Goal: Information Seeking & Learning: Learn about a topic

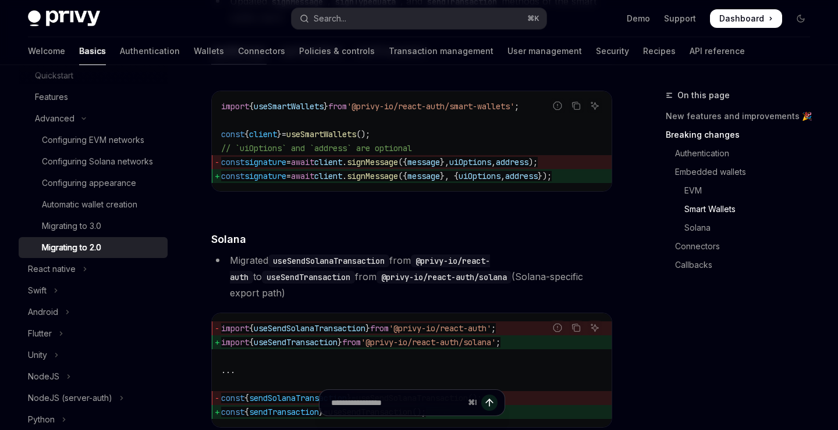
click at [350, 238] on h4 "​ Solana" at bounding box center [411, 239] width 401 height 16
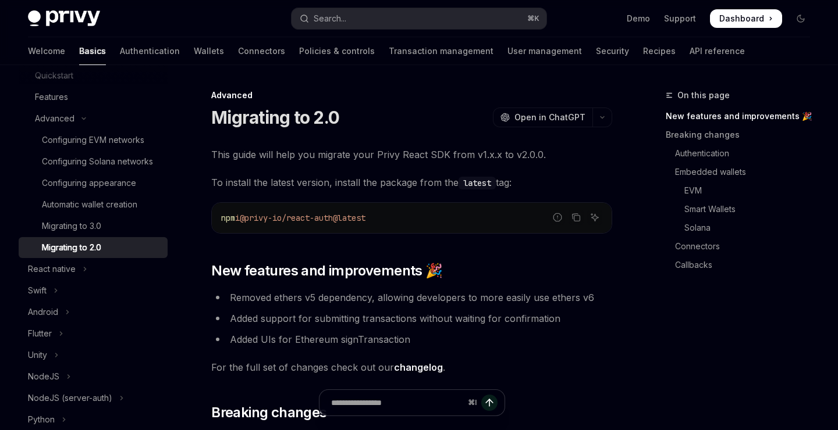
click at [312, 220] on span "@privy-io/react-auth@latest" at bounding box center [303, 218] width 126 height 10
copy div "npm i @privy-io/react-auth@latest"
click at [272, 147] on span "This guide will help you migrate your Privy React SDK from v1.x.x to v2.0.0." at bounding box center [411, 155] width 401 height 16
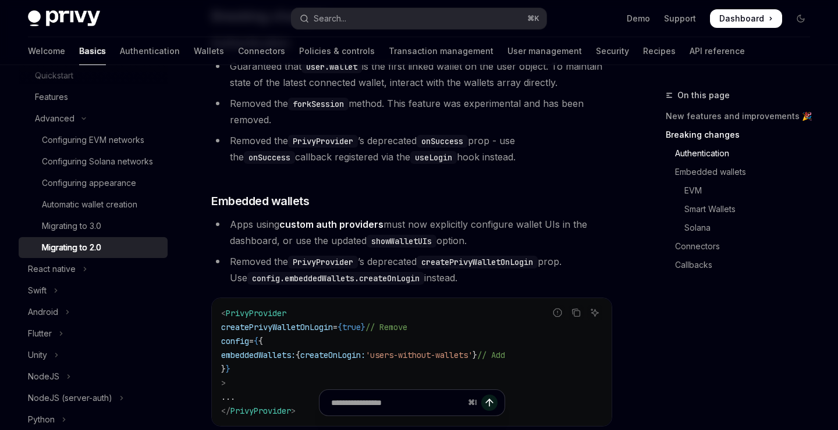
scroll to position [400, 0]
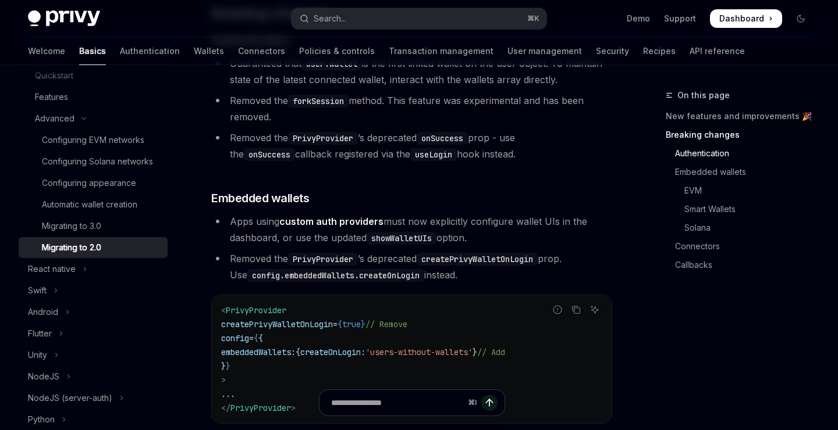
click at [258, 311] on span "PrivyProvider" at bounding box center [256, 310] width 60 height 10
copy span "PrivyProvider"
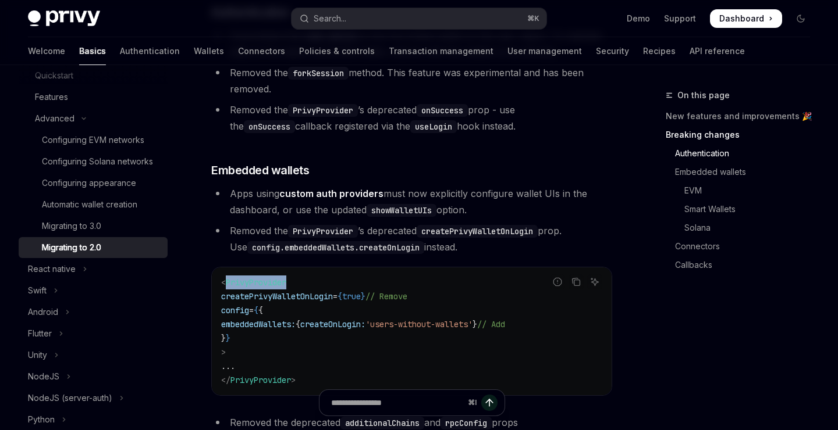
click at [285, 294] on span "createPrivyWalletOnLogin" at bounding box center [277, 296] width 112 height 10
copy span "createPrivyWalletOnLogin"
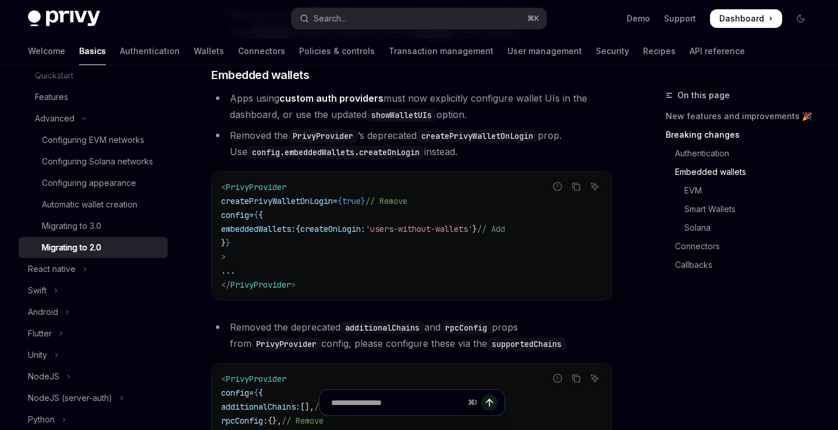
scroll to position [526, 0]
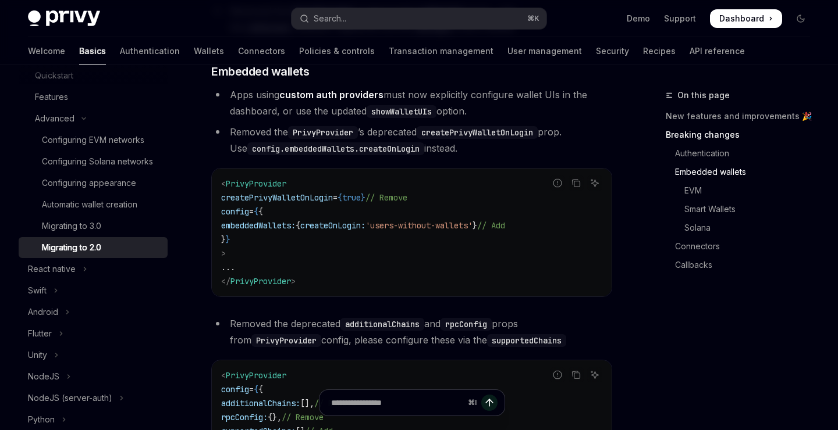
click at [278, 227] on span "embeddedWallets:" at bounding box center [258, 225] width 74 height 10
click at [359, 229] on span "createOnLogin:" at bounding box center [332, 225] width 65 height 10
copy span "createOnLogin"
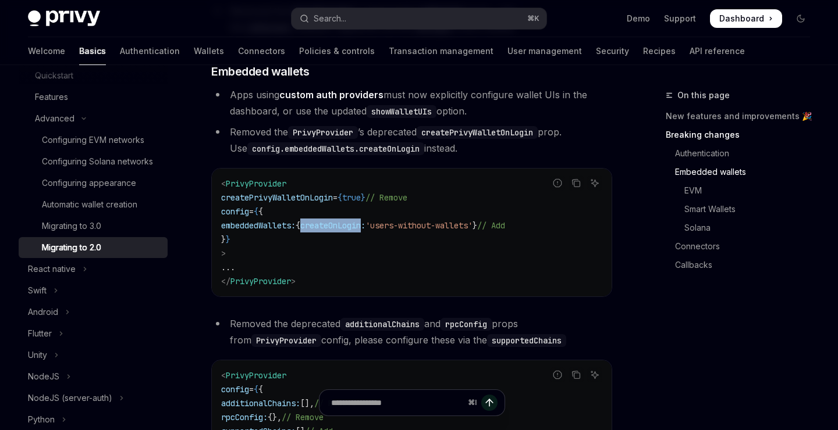
click at [417, 226] on span "'users-without-wallets'" at bounding box center [418, 225] width 107 height 10
click at [472, 223] on span "'users-without-wallets'" at bounding box center [418, 225] width 107 height 10
copy span "users-without-wallets"
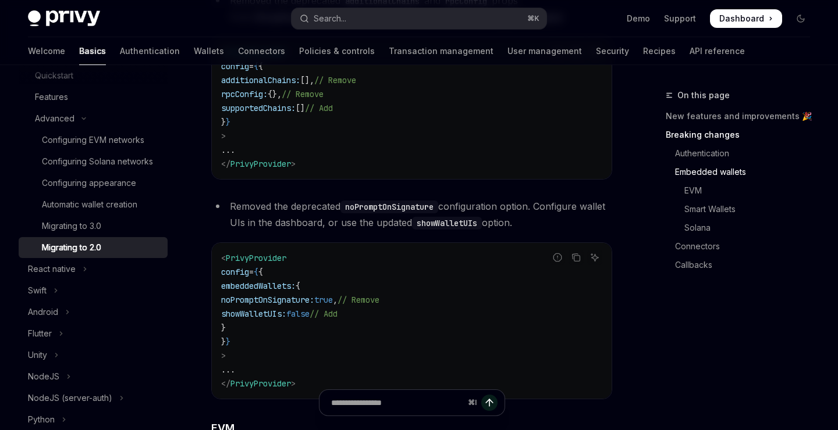
scroll to position [853, 0]
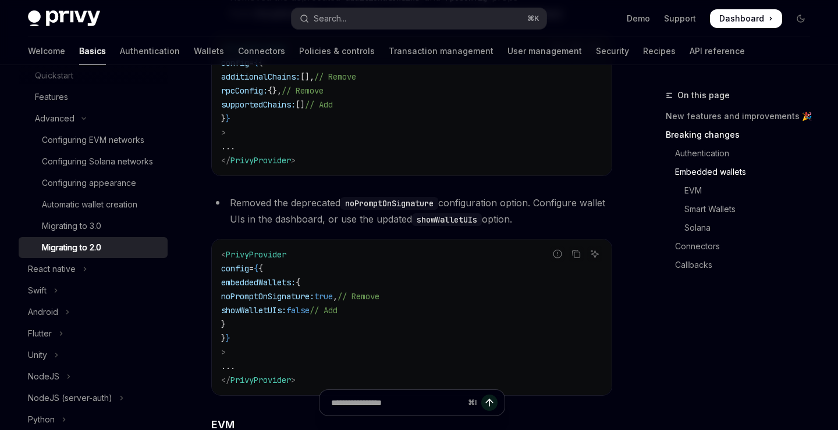
click at [279, 311] on span "showWalletUIs:" at bounding box center [253, 310] width 65 height 10
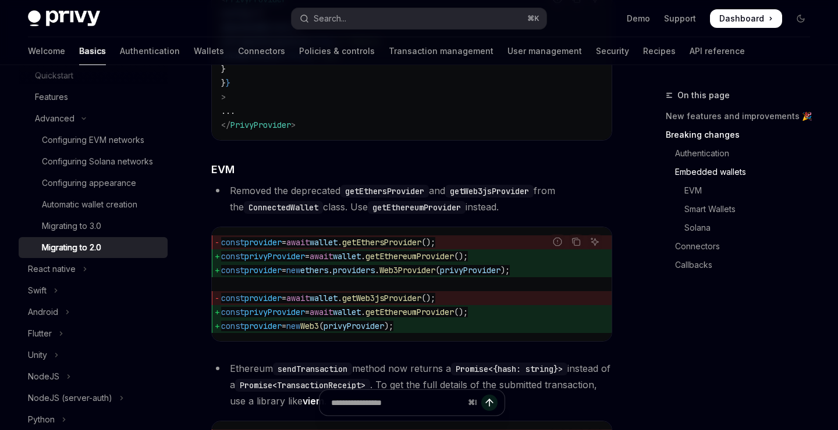
scroll to position [1123, 0]
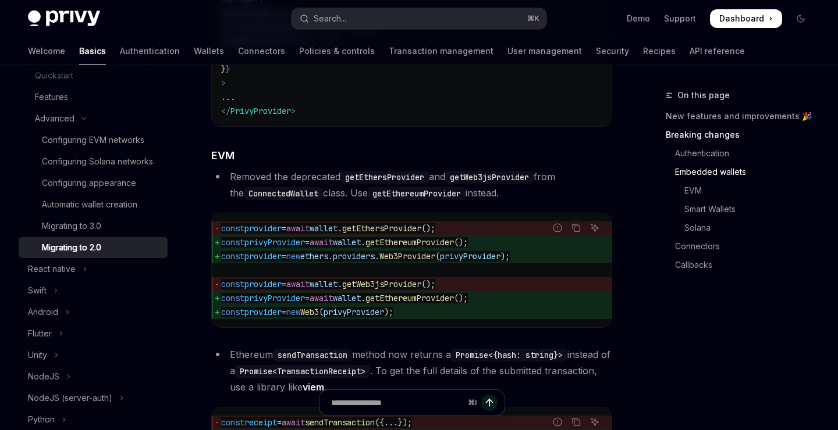
click at [396, 226] on span "getEthersProvider" at bounding box center [381, 228] width 79 height 10
copy span "getEthersProvider"
click at [397, 283] on span "getWeb3jsProvider" at bounding box center [381, 284] width 79 height 10
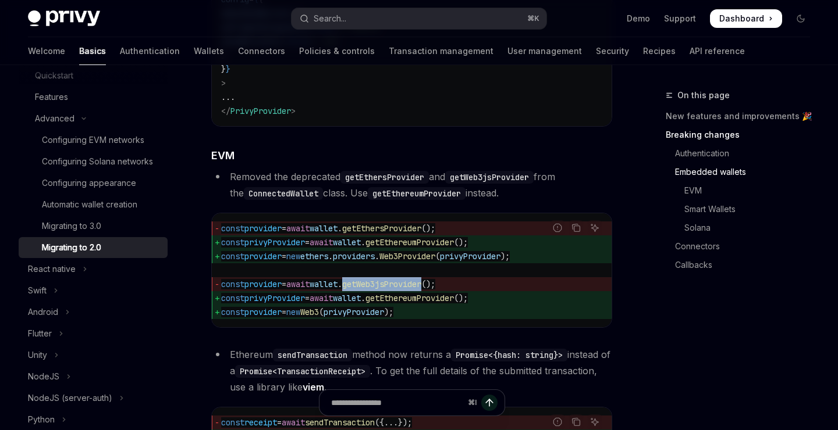
copy span "getWeb3jsProvider"
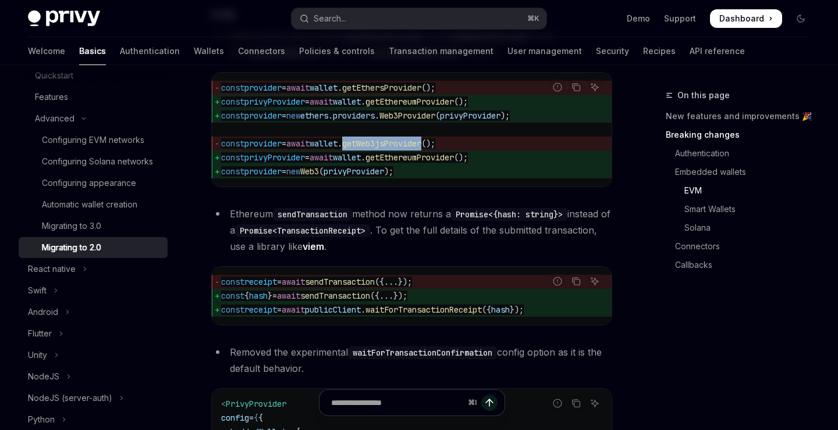
scroll to position [1268, 0]
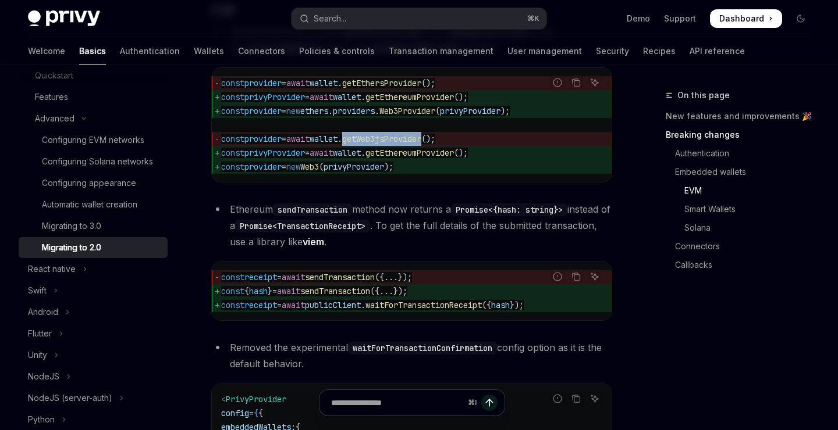
click at [349, 279] on span "sendTransaction" at bounding box center [340, 277] width 70 height 10
copy span "sendTransaction"
click at [262, 292] on span "hash" at bounding box center [258, 291] width 19 height 10
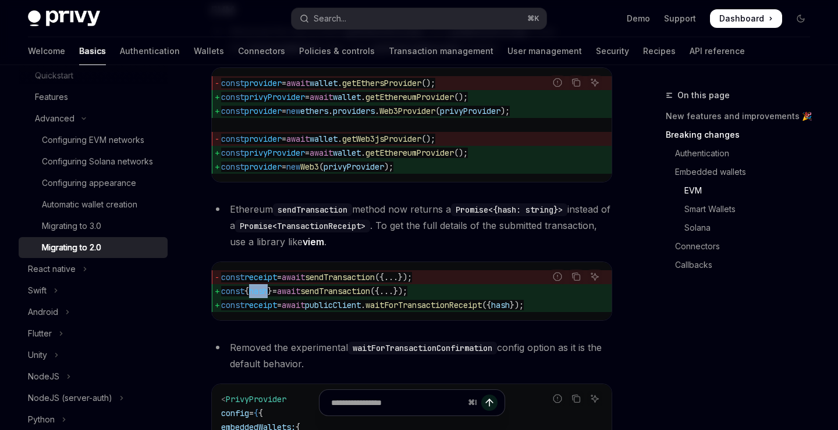
click at [340, 305] on span "publicClient" at bounding box center [333, 305] width 56 height 10
click at [282, 306] on span "=" at bounding box center [279, 305] width 5 height 10
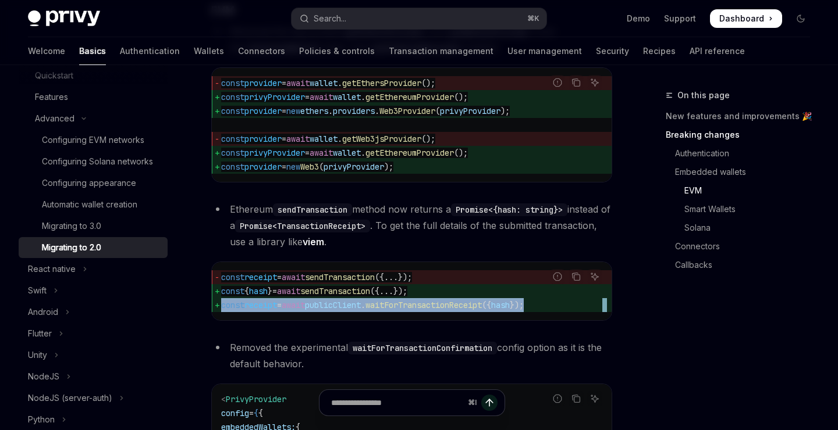
click at [249, 294] on span "{" at bounding box center [246, 291] width 5 height 10
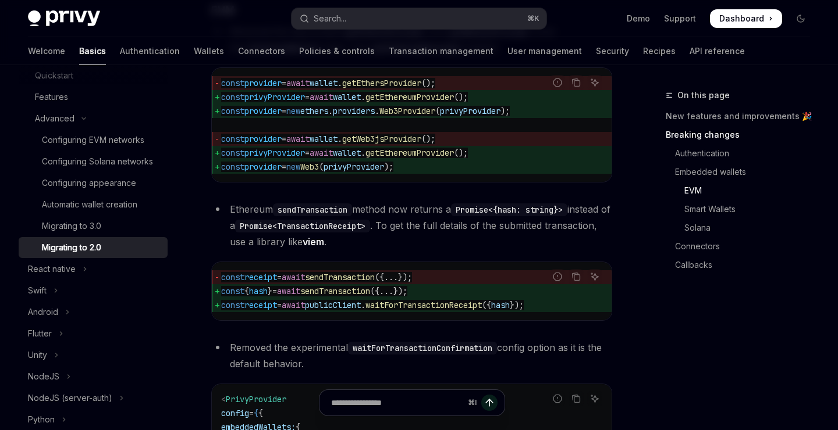
click at [249, 294] on span "{" at bounding box center [246, 291] width 5 height 10
drag, startPoint x: 252, startPoint y: 293, endPoint x: 277, endPoint y: 295, distance: 25.7
click at [277, 295] on span "const { hash } = await sendTransaction ({ ... });" at bounding box center [411, 291] width 381 height 14
copy span "{ hash }"
click at [264, 277] on span "receipt" at bounding box center [260, 277] width 33 height 10
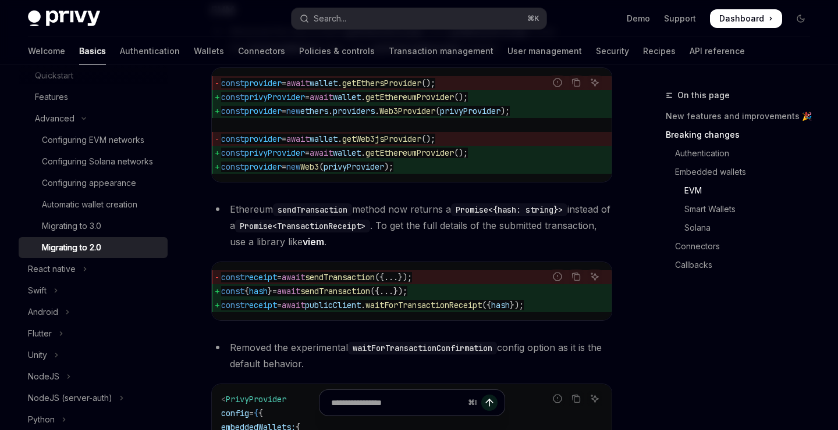
click at [264, 277] on span "receipt" at bounding box center [260, 277] width 33 height 10
click at [271, 309] on span "receipt" at bounding box center [260, 305] width 33 height 10
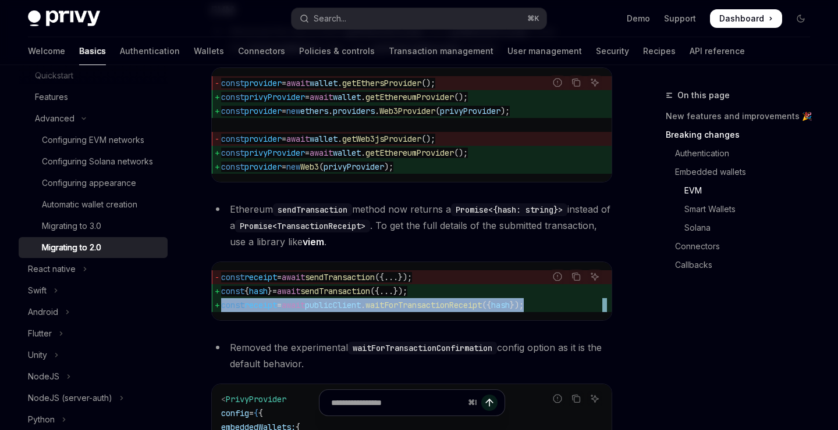
click at [271, 309] on span "receipt" at bounding box center [260, 305] width 33 height 10
copy div "const receipt = await publicClient . waitForTransactionReceipt ({ hash });"
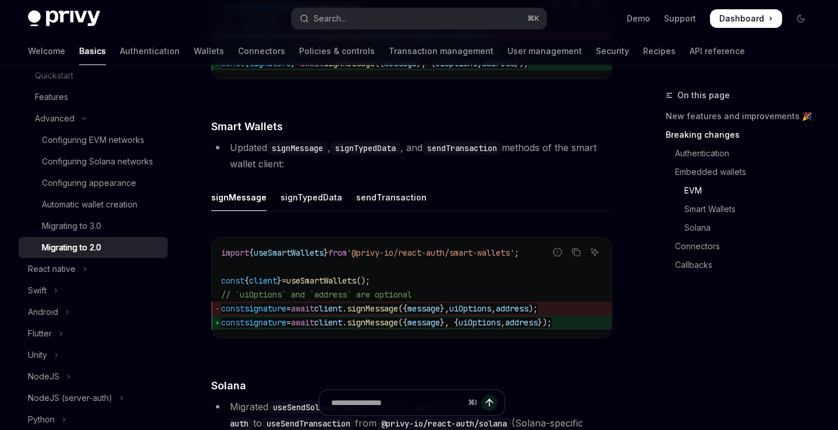
scroll to position [1920, 0]
click at [320, 276] on span "useSmartWallets" at bounding box center [321, 280] width 70 height 10
drag, startPoint x: 372, startPoint y: 254, endPoint x: 539, endPoint y: 255, distance: 167.5
click at [514, 255] on span "'@privy-io/react-auth/smart-wallets'" at bounding box center [431, 252] width 168 height 10
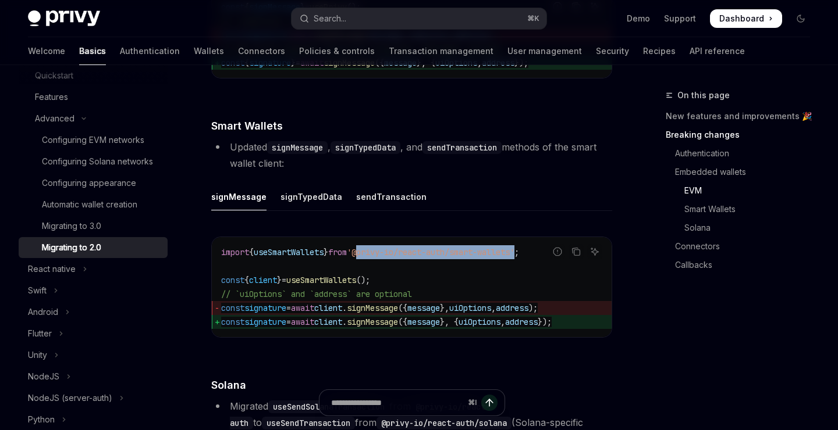
click at [288, 259] on code "import { useSmartWallets } from '@privy-io/react-auth/smart-wallets' ; const { …" at bounding box center [411, 287] width 381 height 84
click at [300, 252] on span "useSmartWallets" at bounding box center [289, 252] width 70 height 10
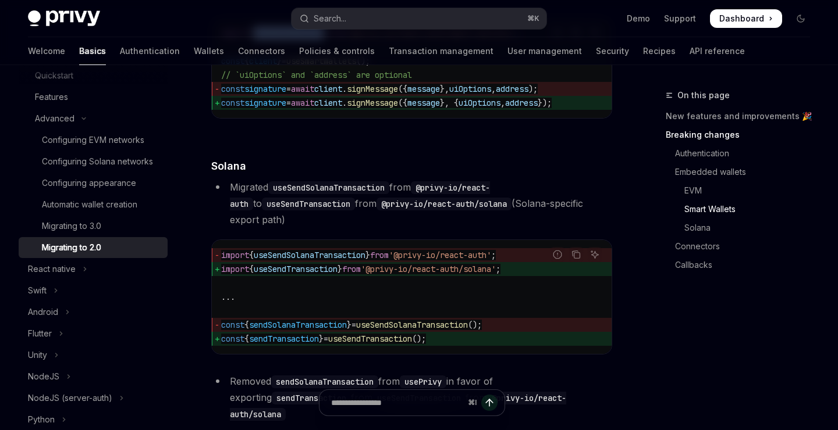
scroll to position [2140, 0]
click at [97, 227] on div "Migrating to 3.0" at bounding box center [71, 226] width 59 height 14
type textarea "*"
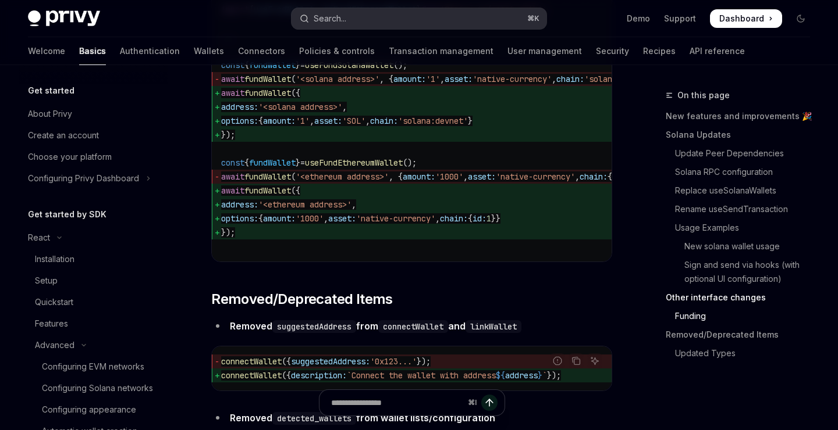
click at [404, 22] on button "Search... ⌘ K" at bounding box center [418, 18] width 254 height 21
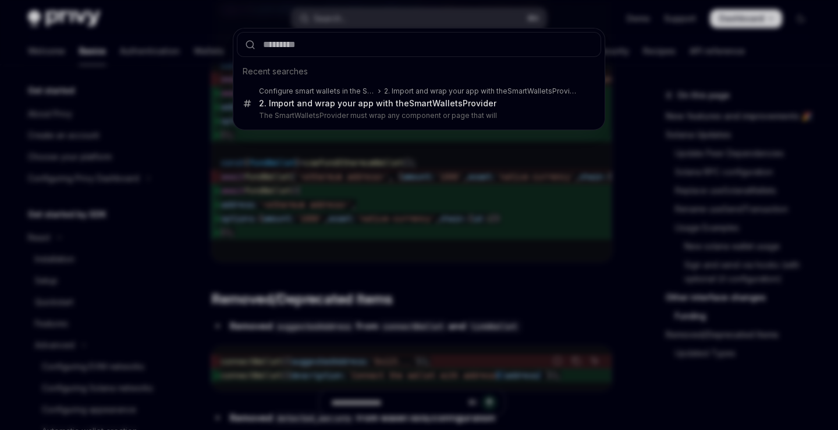
type input "**********"
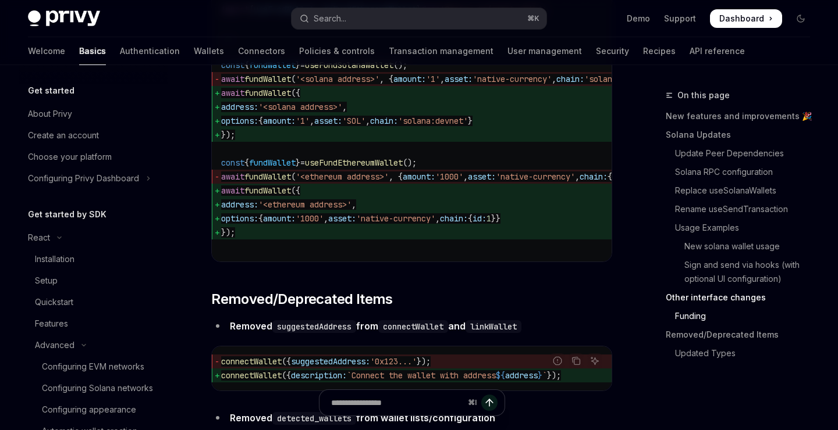
type textarea "*"
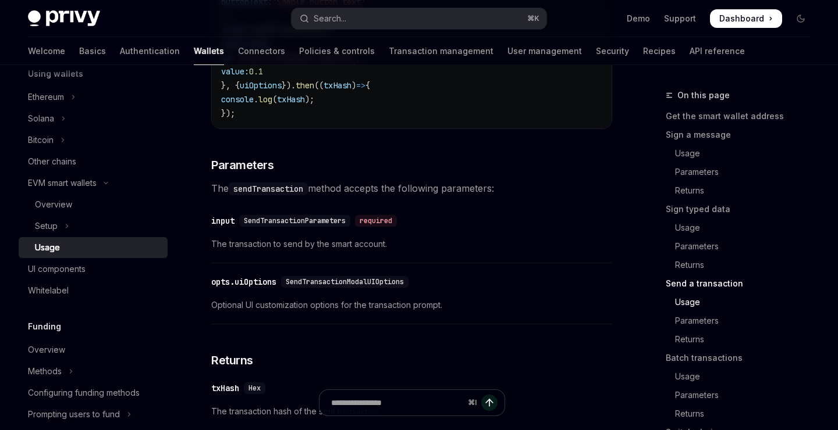
scroll to position [2013, 0]
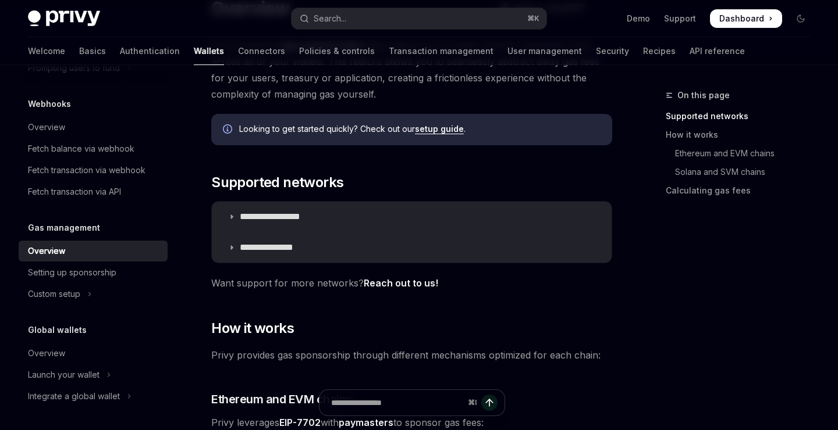
scroll to position [110, 0]
click at [275, 208] on summary "**********" at bounding box center [412, 216] width 400 height 30
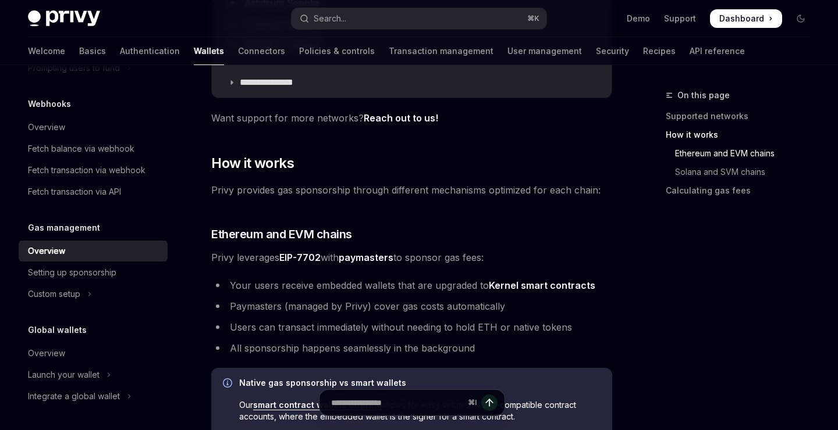
scroll to position [766, 0]
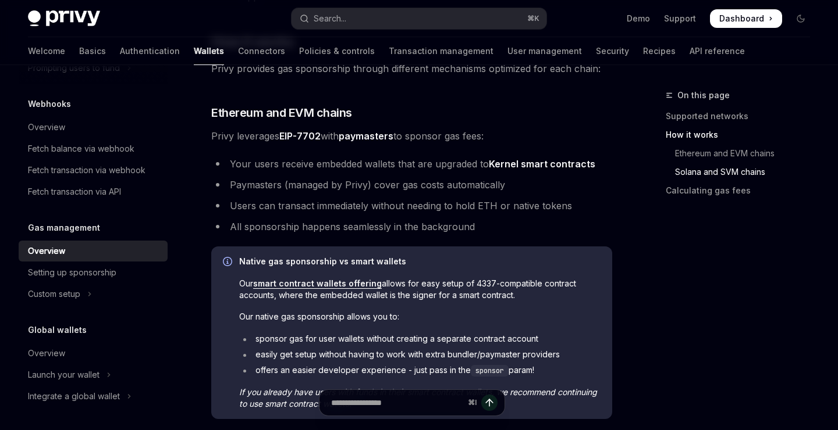
click at [261, 185] on li "Paymasters (managed by Privy) cover gas costs automatically" at bounding box center [411, 185] width 401 height 16
click at [300, 183] on li "Paymasters (managed by Privy) cover gas costs automatically" at bounding box center [411, 185] width 401 height 16
click at [397, 183] on li "Paymasters (managed by Privy) cover gas costs automatically" at bounding box center [411, 185] width 401 height 16
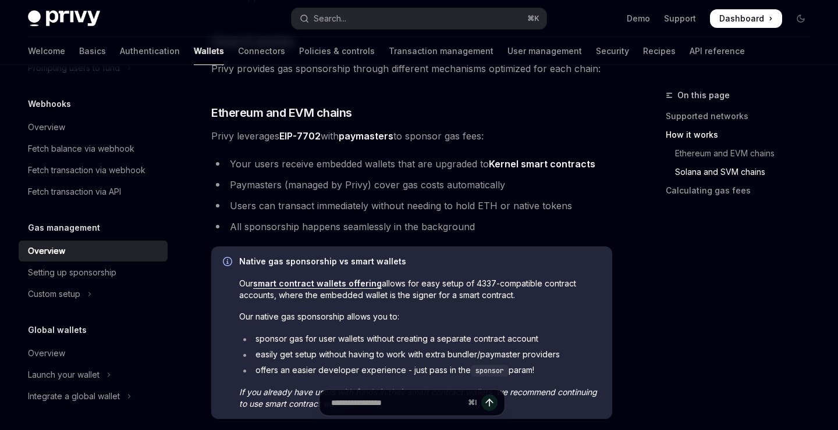
click at [397, 183] on li "Paymasters (managed by Privy) cover gas costs automatically" at bounding box center [411, 185] width 401 height 16
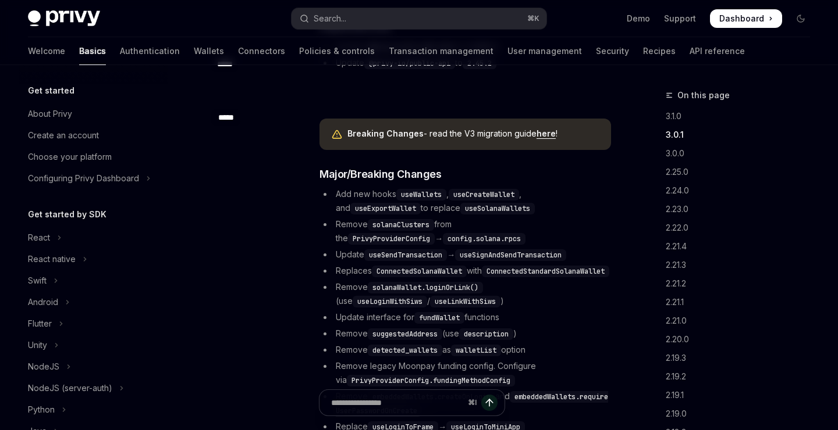
scroll to position [308, 0]
